Goal: Task Accomplishment & Management: Manage account settings

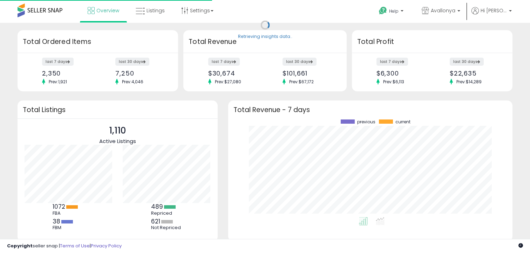
scroll to position [98, 270]
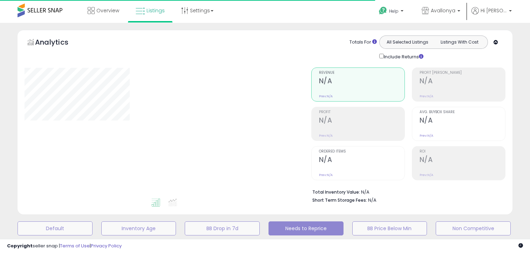
select select "**"
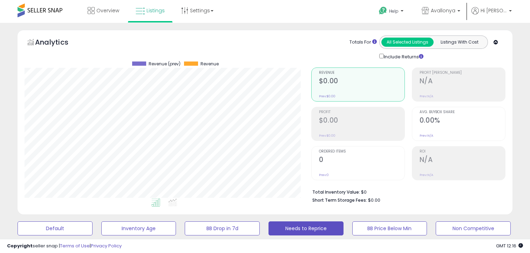
scroll to position [144, 287]
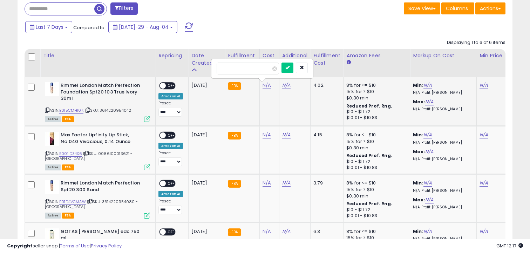
scroll to position [320, 0]
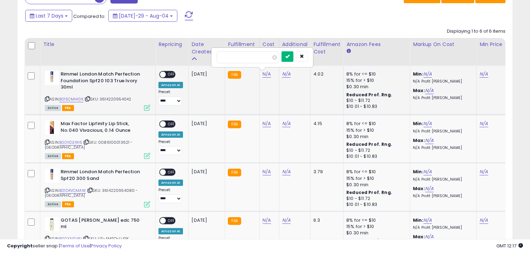
click at [290, 56] on icon "submit" at bounding box center [287, 56] width 4 height 4
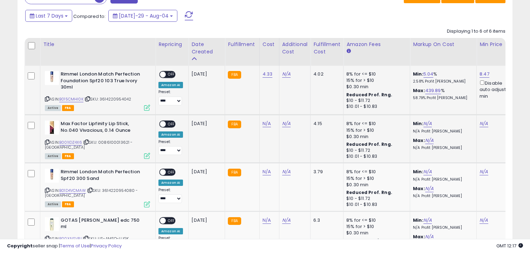
click at [265, 126] on link "N/A" at bounding box center [267, 123] width 8 height 7
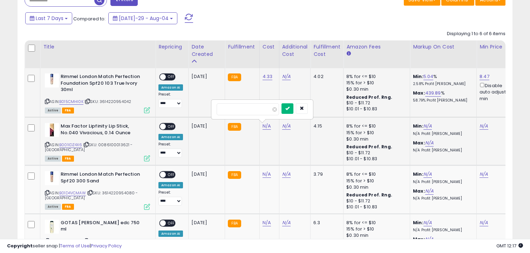
click at [290, 108] on icon "submit" at bounding box center [287, 108] width 4 height 4
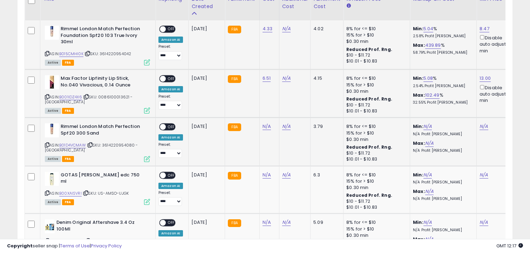
click at [265, 126] on link "N/A" at bounding box center [267, 126] width 8 height 7
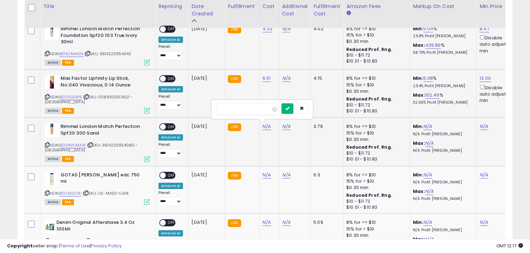
click at [290, 108] on icon "submit" at bounding box center [287, 108] width 4 height 4
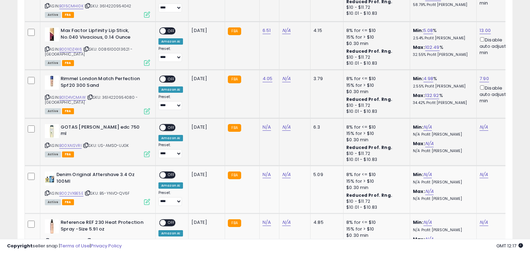
click at [265, 126] on link "N/A" at bounding box center [267, 126] width 8 height 7
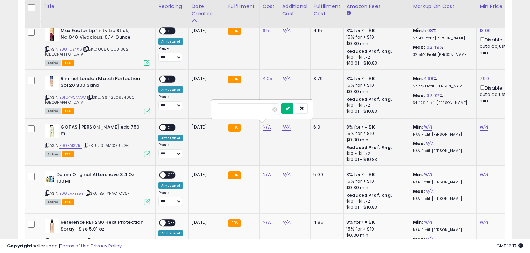
click at [290, 108] on icon "submit" at bounding box center [287, 108] width 4 height 4
click at [265, 171] on link "N/A" at bounding box center [267, 174] width 8 height 7
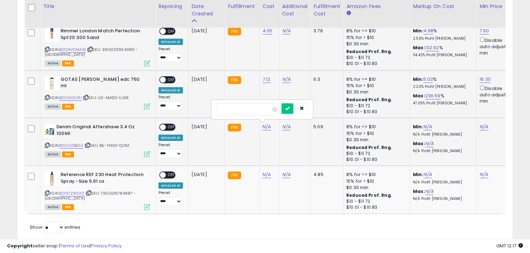
type input "*"
type input "****"
click at [290, 108] on icon "submit" at bounding box center [287, 108] width 4 height 4
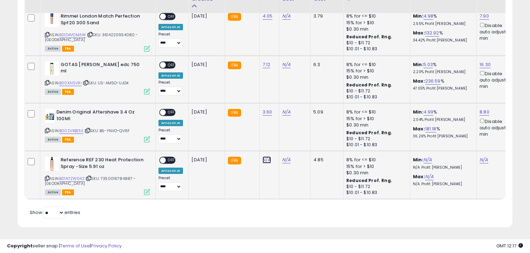
click at [265, 159] on link "N/A" at bounding box center [267, 159] width 8 height 7
